Goal: Task Accomplishment & Management: Complete application form

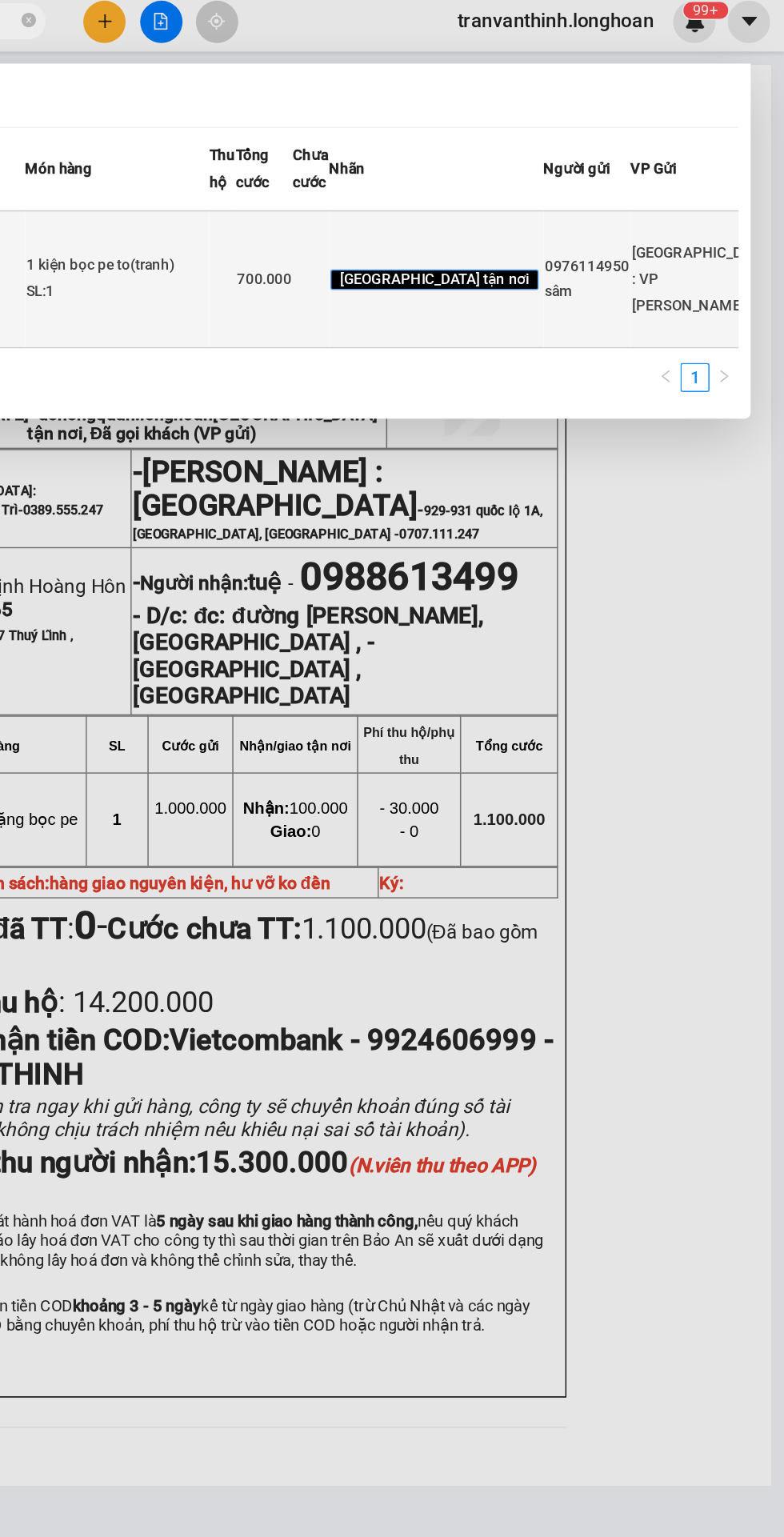
type input "VPHM0909250019"
click at [625, 236] on td "0976114950 sâm" at bounding box center [654, 191] width 58 height 91
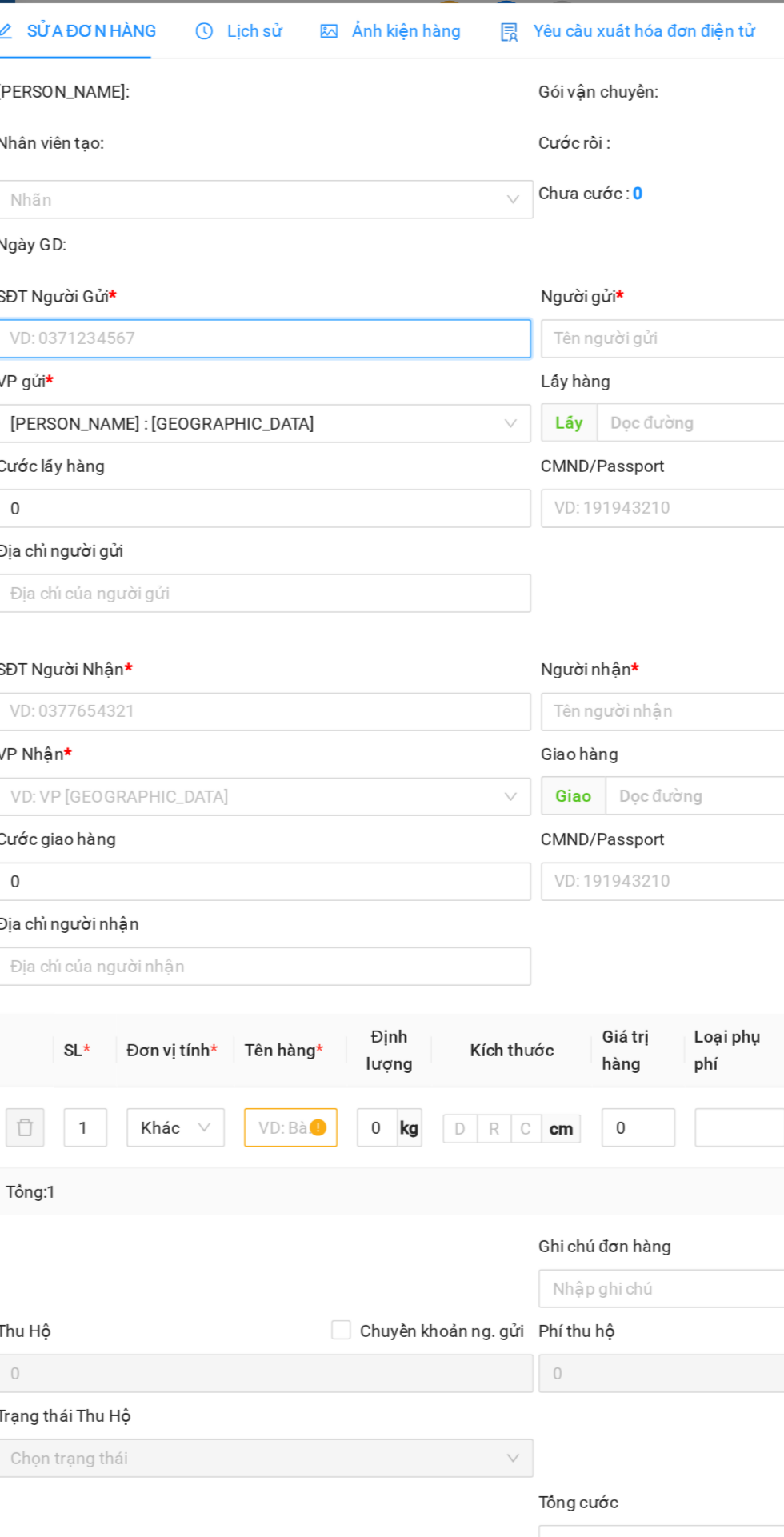
type input "0976114950"
type input "sâm"
type input "0937422136"
type input "lê nga"
checkbox input "true"
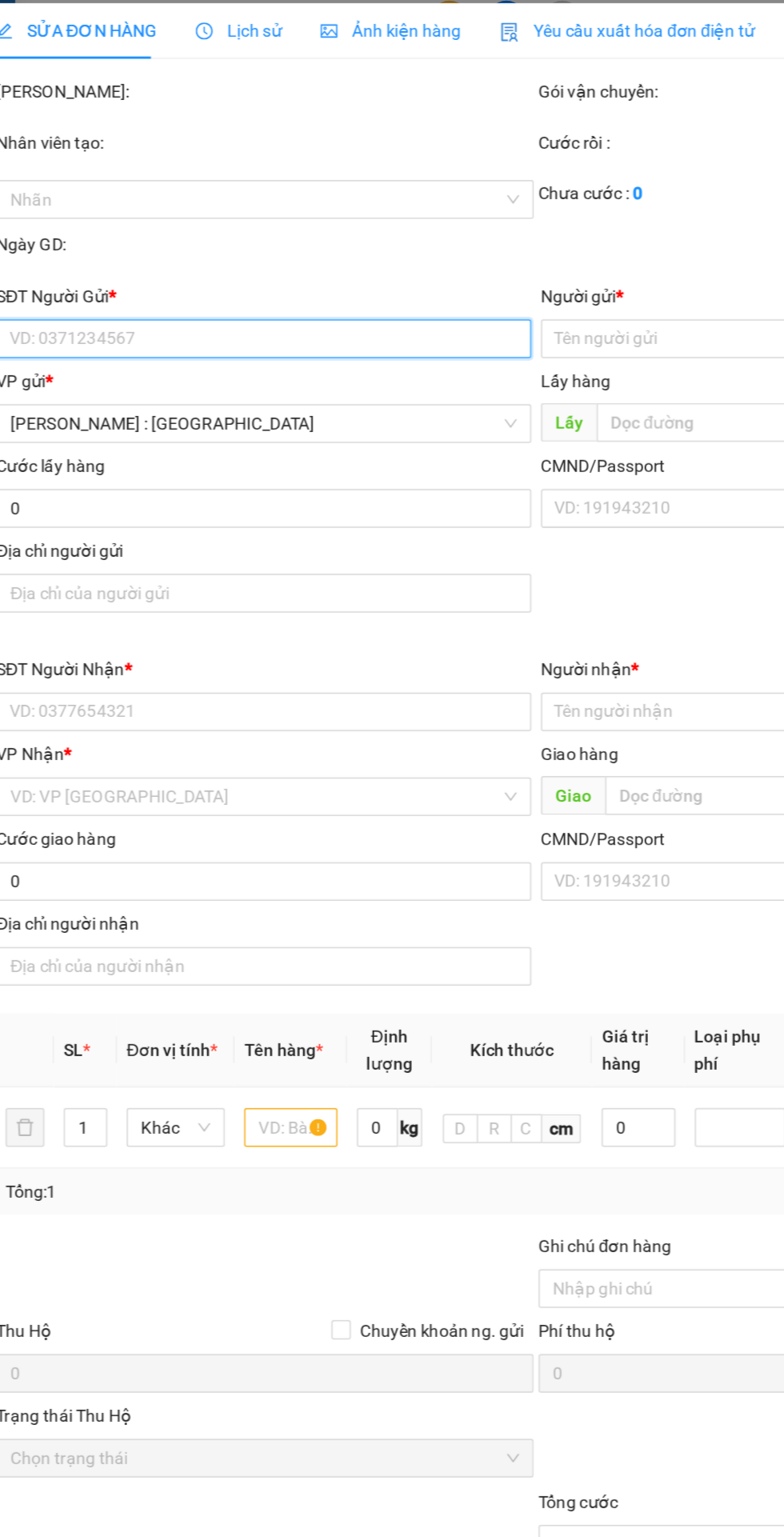
type input "237/15 [PERSON_NAME] trị p11 q. Bình thạnh HCM"
type input "nhận nguyên kiện,giao nguyên kiện,bể vỡ k đền"
checkbox input "true"
type input "700.000"
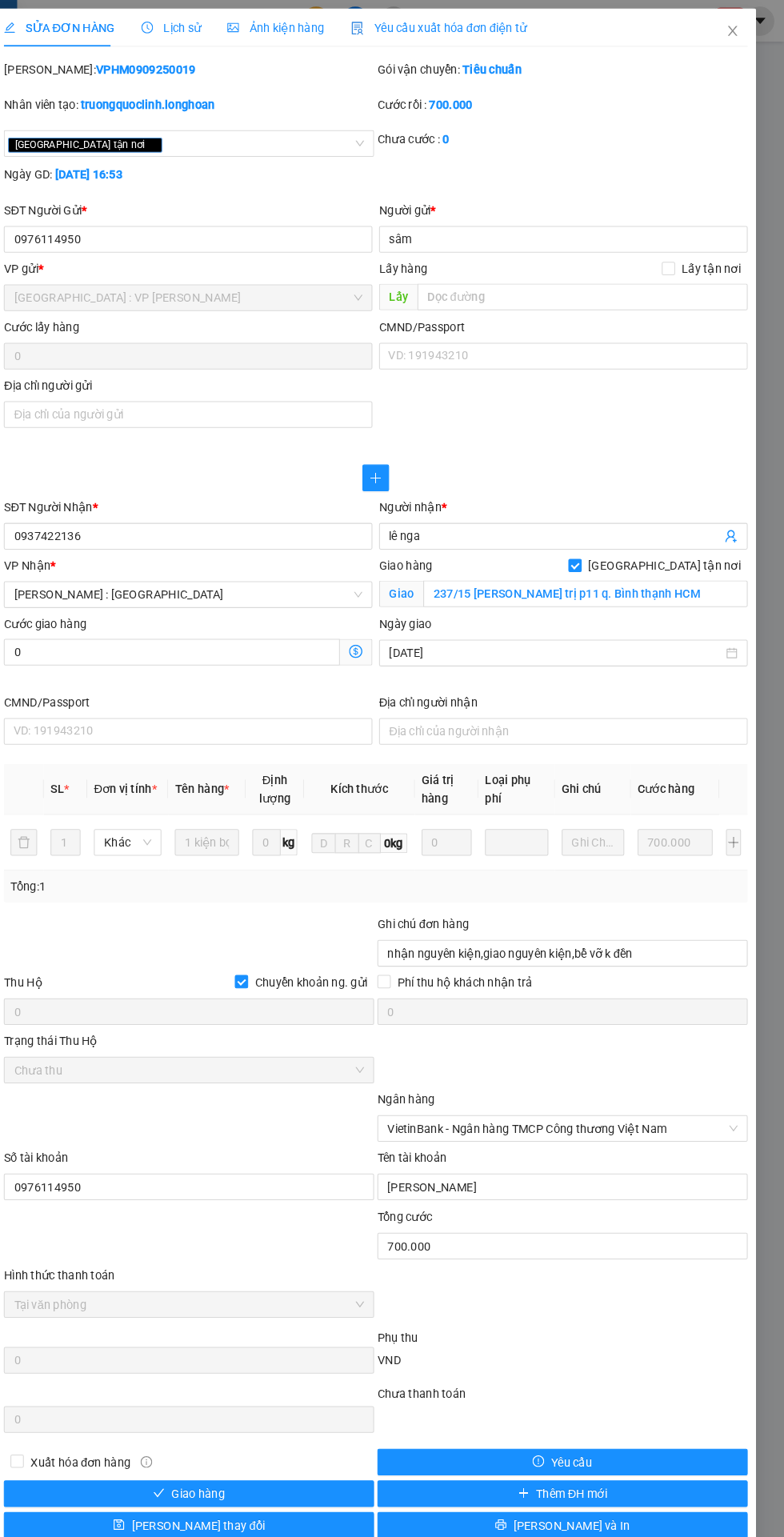
click at [204, 25] on span "Lịch sử" at bounding box center [196, 26] width 57 height 13
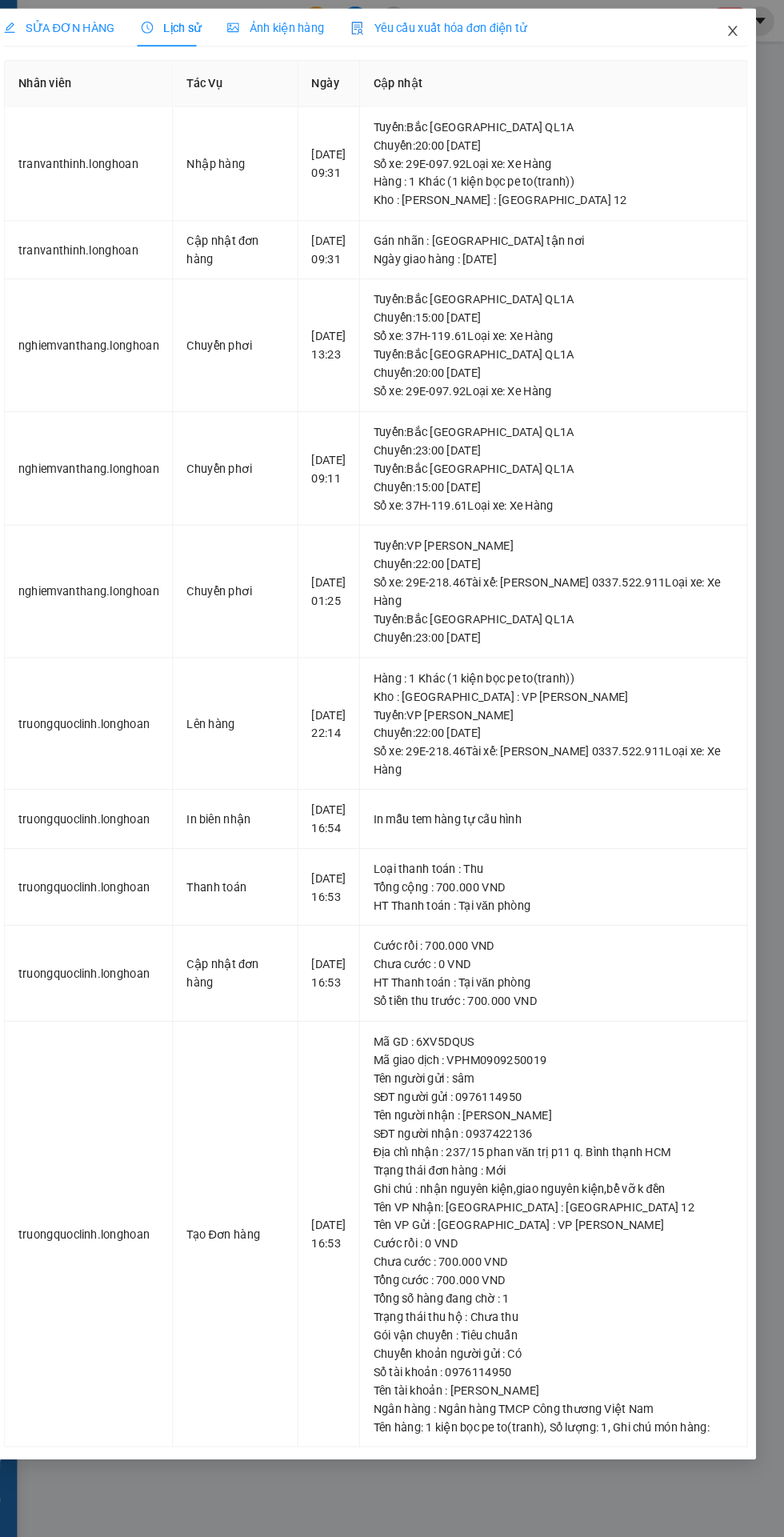
click at [734, 29] on icon "close" at bounding box center [734, 29] width 8 height 9
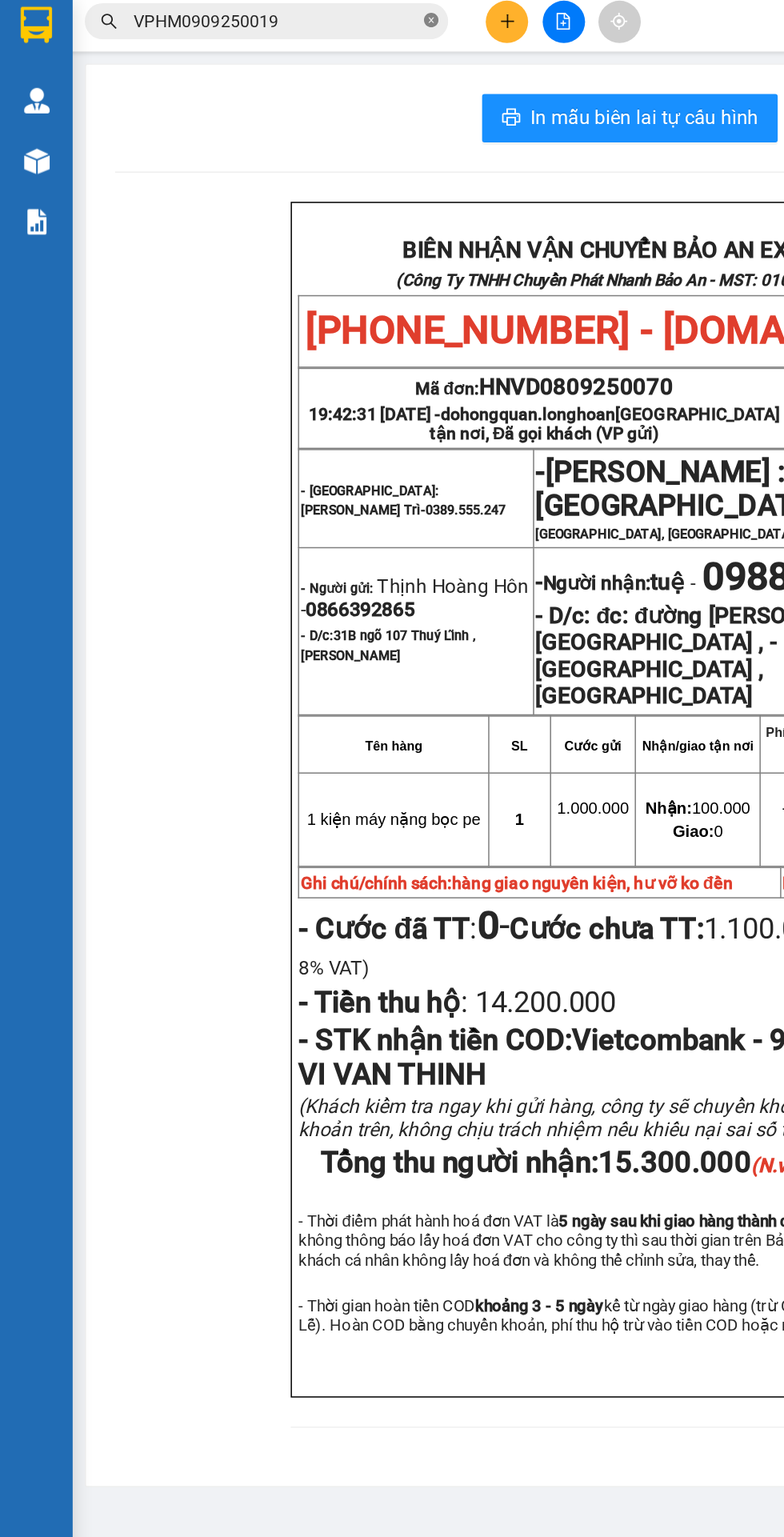
click at [280, 18] on icon "close-circle" at bounding box center [284, 18] width 9 height 9
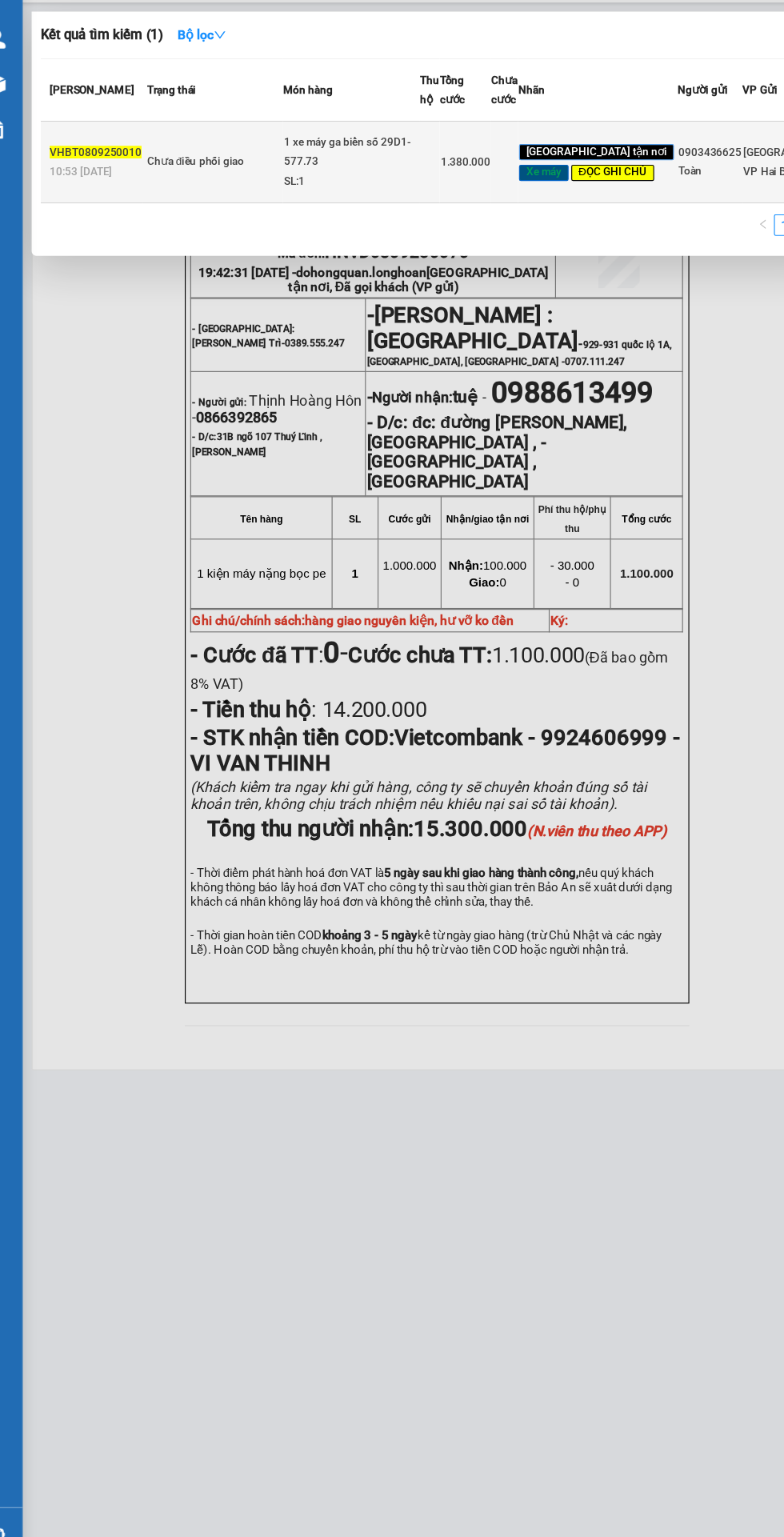
type input "VHBT0809250010"
click at [377, 191] on div "1 xe máy ga biển số 29D1-577.73" at bounding box center [339, 173] width 120 height 34
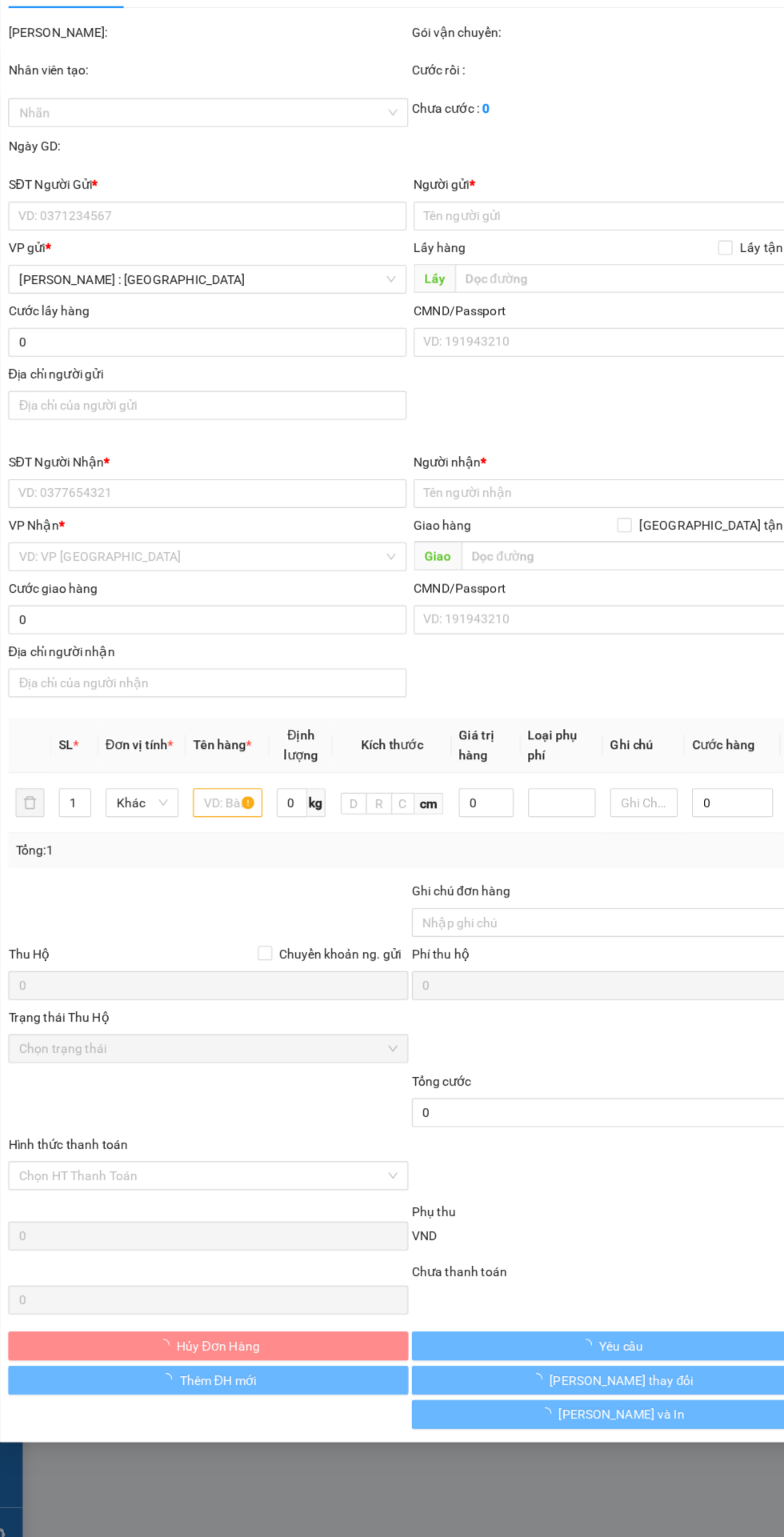
type input "0903436625"
type input "Toàn"
type input "0987231993"
type input "[PERSON_NAME] (0972575142 Yên)"
checkbox input "true"
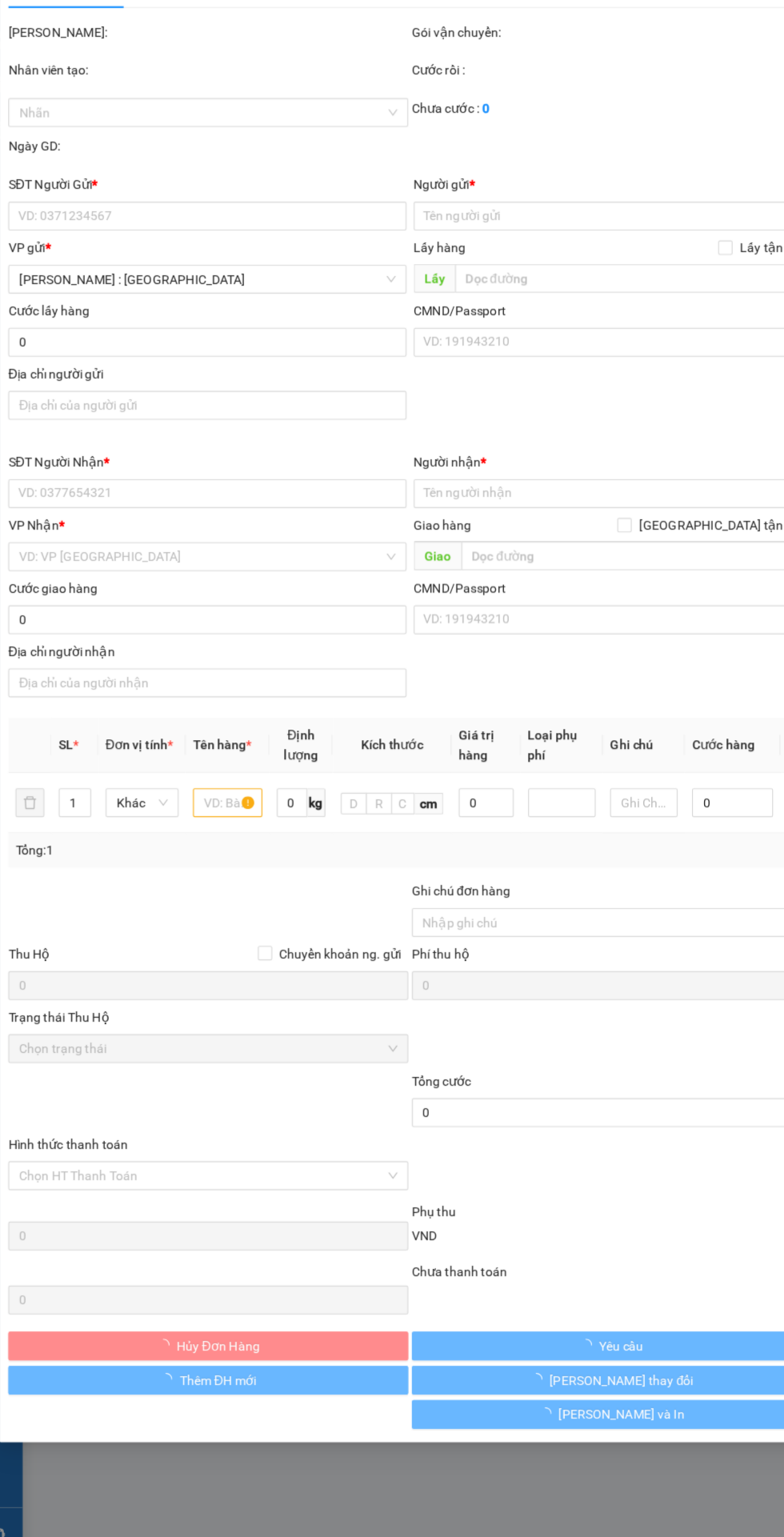
type input "Land mark [STREET_ADDRESS], hcm"
type input "Khách nhận hàng ngày chủ nhật. Có 1 chìa khoá, không giấy tờ, 2 gương."
type input "1.380.000"
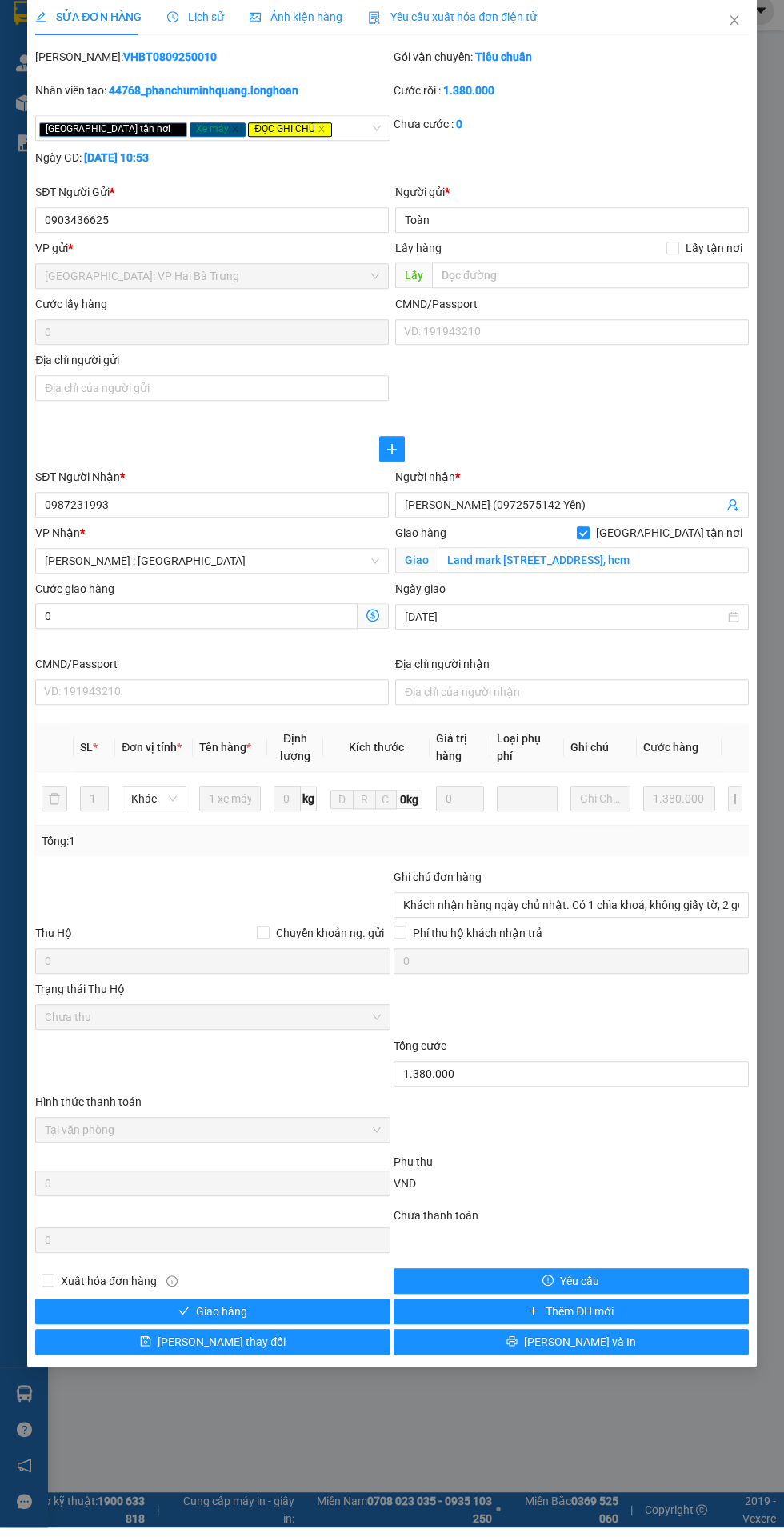
click at [187, 29] on span "Lịch sử" at bounding box center [196, 26] width 57 height 13
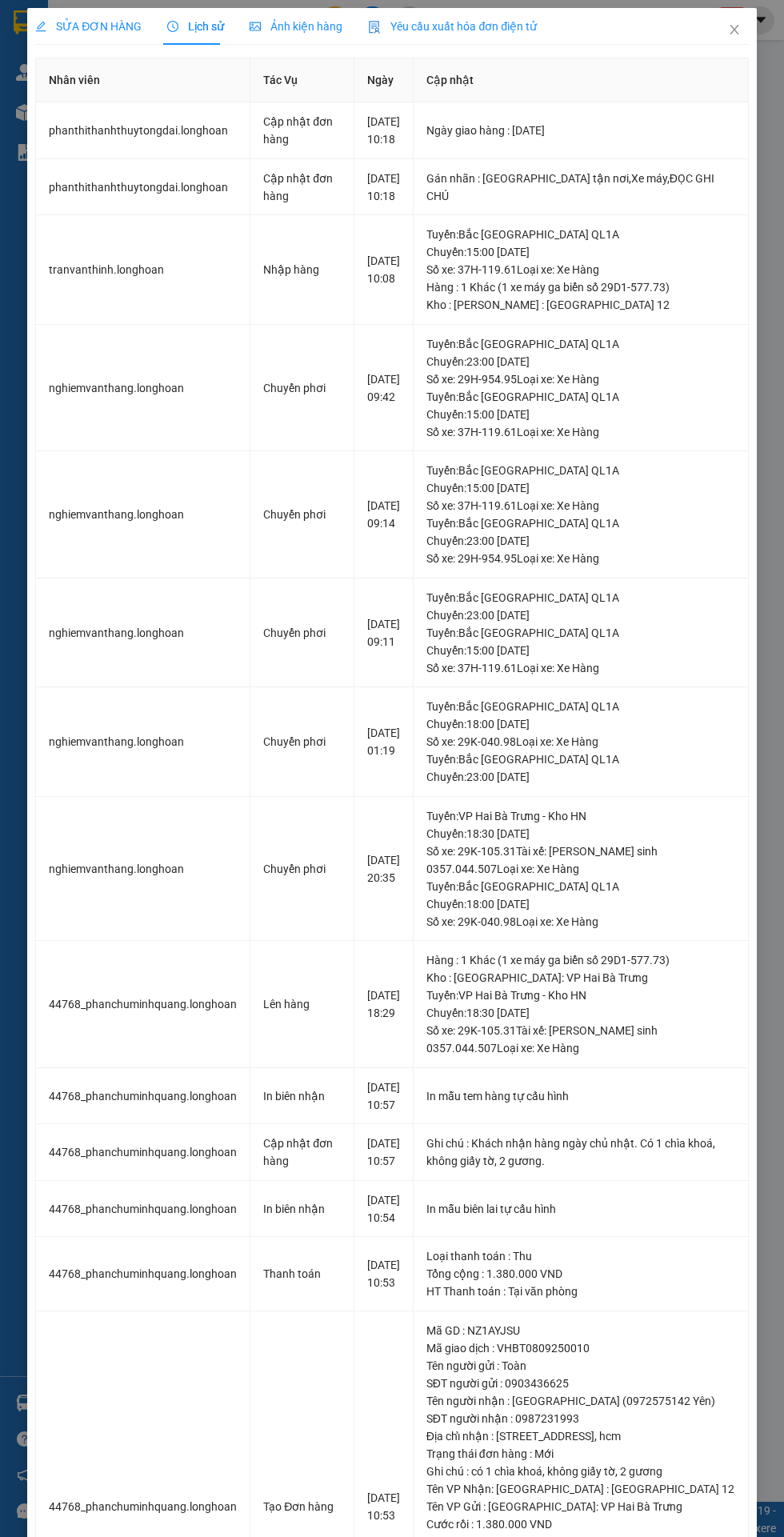
scroll to position [6, 0]
